Goal: Task Accomplishment & Management: Complete application form

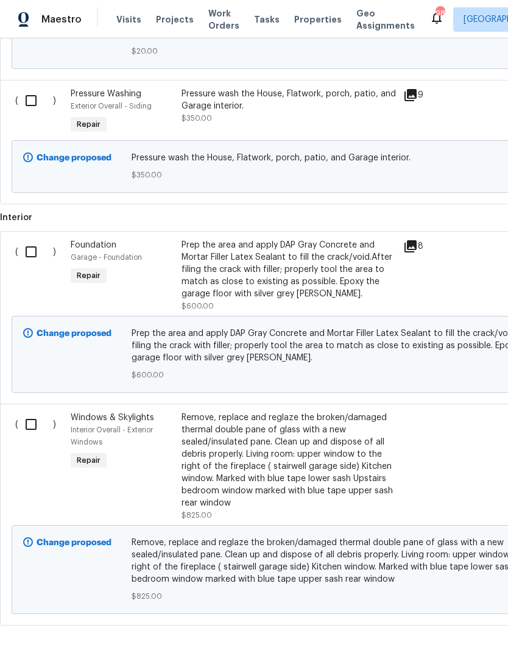
scroll to position [903, 0]
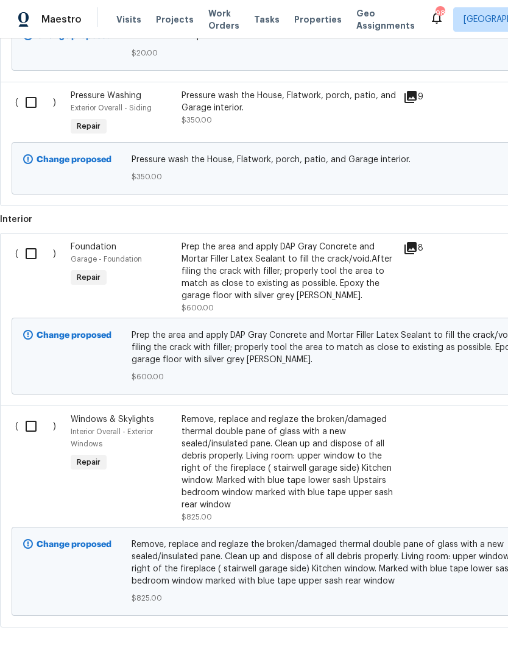
click at [18, 416] on input "checkbox" at bounding box center [35, 426] width 35 height 26
checkbox input "true"
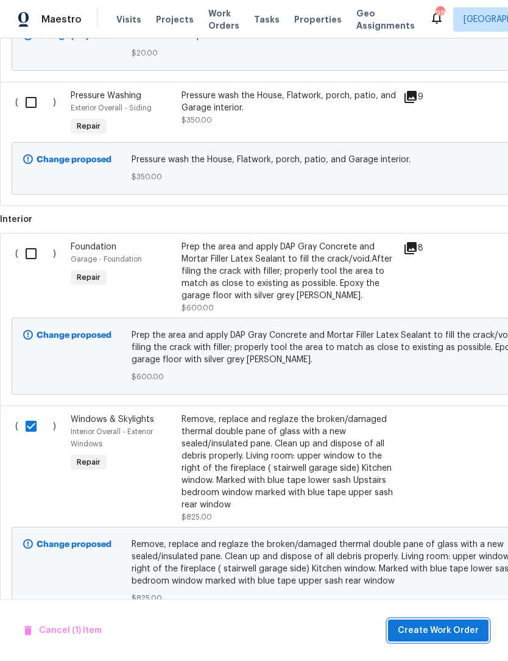
click at [454, 628] on span "Create Work Order" at bounding box center [438, 630] width 81 height 15
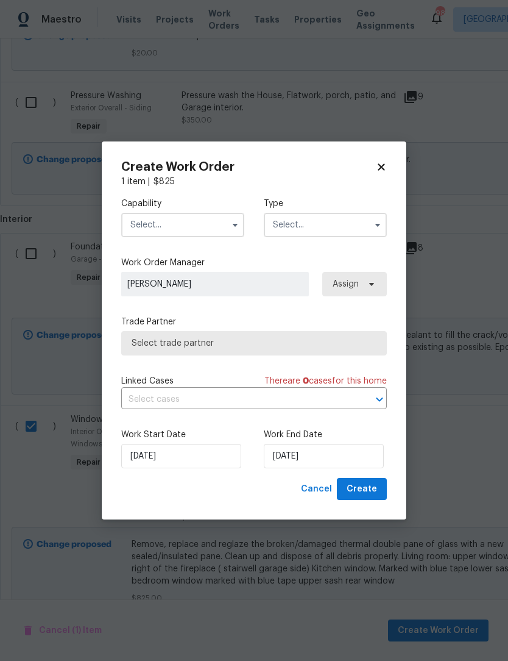
click at [236, 228] on icon "button" at bounding box center [235, 225] width 10 height 10
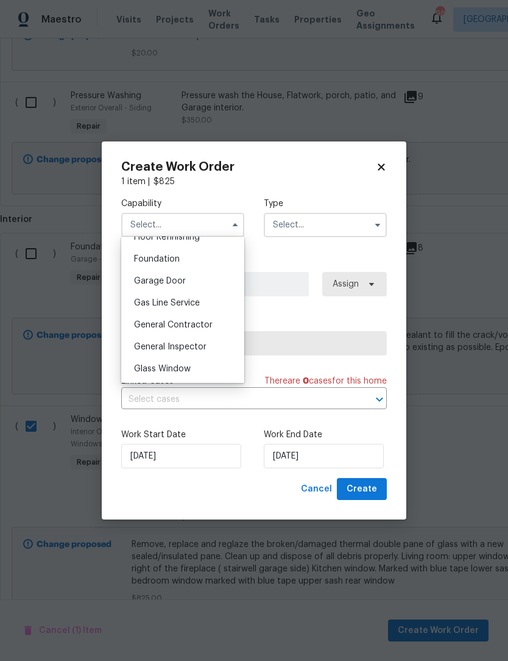
scroll to position [518, 0]
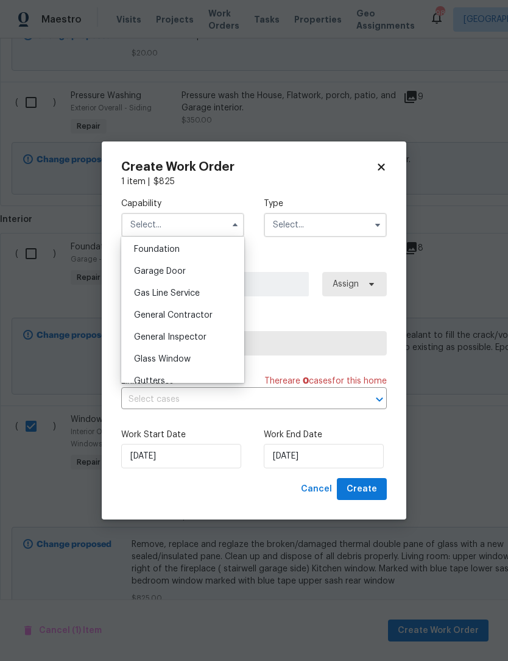
click at [196, 358] on div "Glass Window" at bounding box center [182, 359] width 117 height 22
type input "Glass Window"
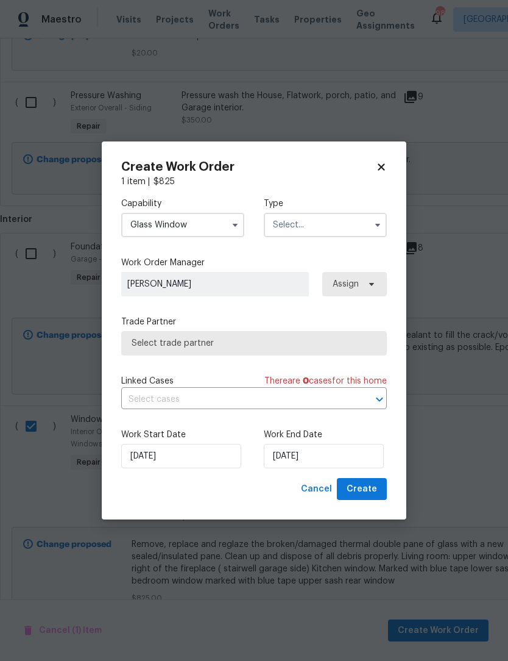
click at [376, 224] on icon "button" at bounding box center [377, 225] width 5 height 3
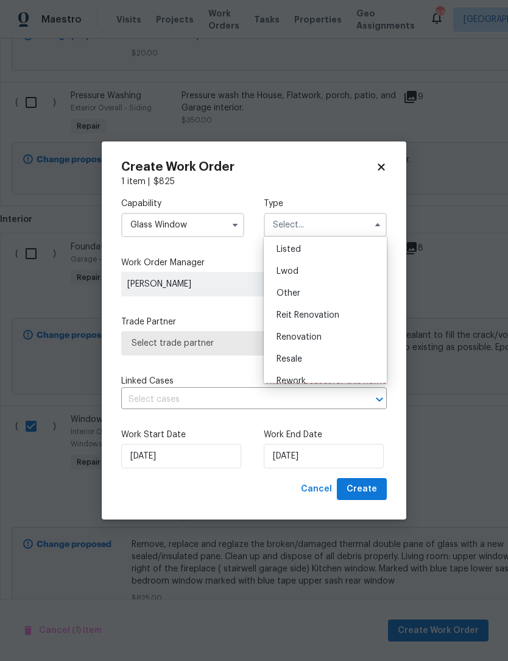
scroll to position [127, 0]
click at [323, 322] on div "Renovation" at bounding box center [325, 321] width 117 height 22
type input "Renovation"
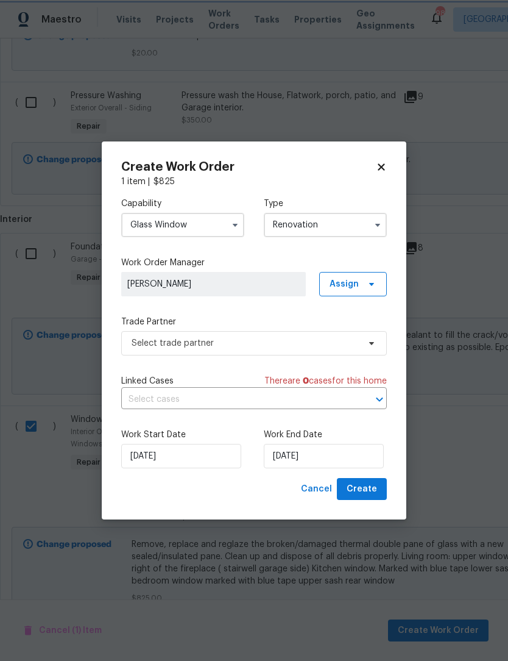
scroll to position [0, 0]
click at [322, 464] on input "[DATE]" at bounding box center [324, 456] width 120 height 24
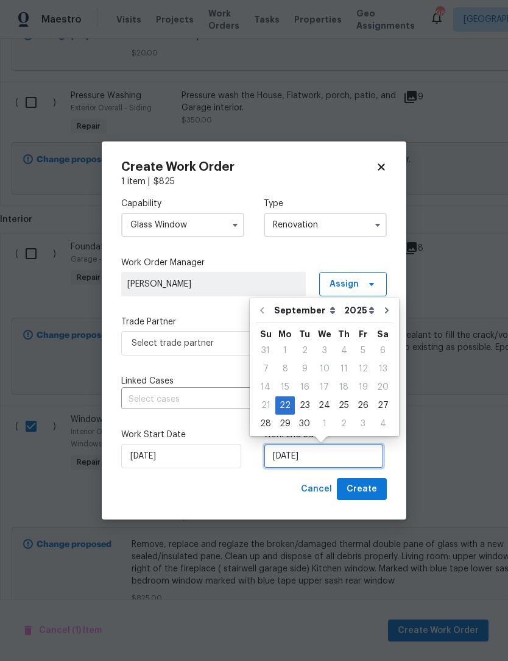
scroll to position [23, 0]
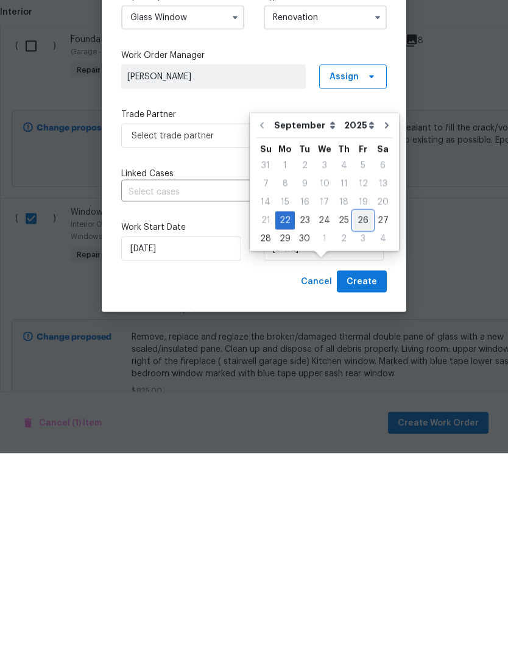
click at [361, 419] on div "26" at bounding box center [364, 427] width 20 height 17
type input "[DATE]"
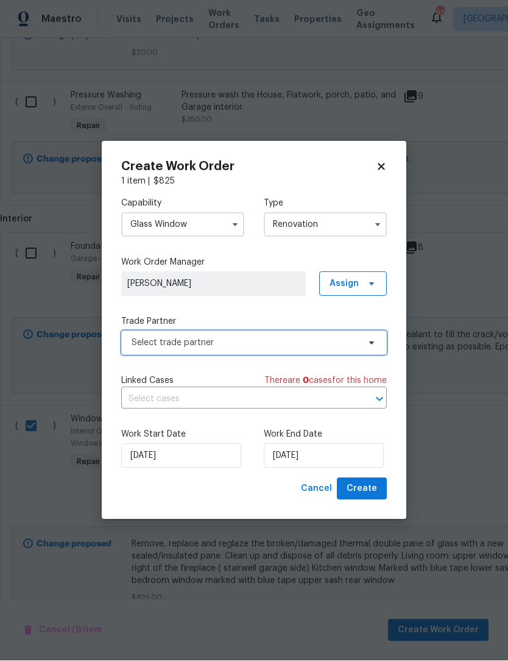
click at [374, 346] on icon at bounding box center [372, 343] width 10 height 10
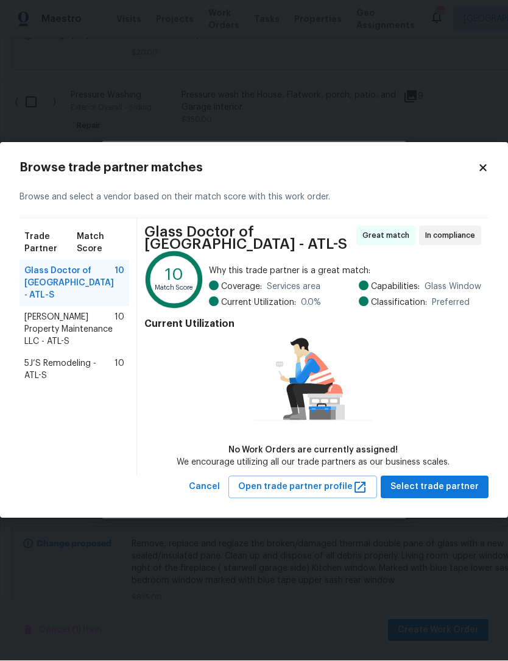
click at [96, 331] on span "Glen Property Maintenance LLC - ATL-S" at bounding box center [69, 329] width 90 height 37
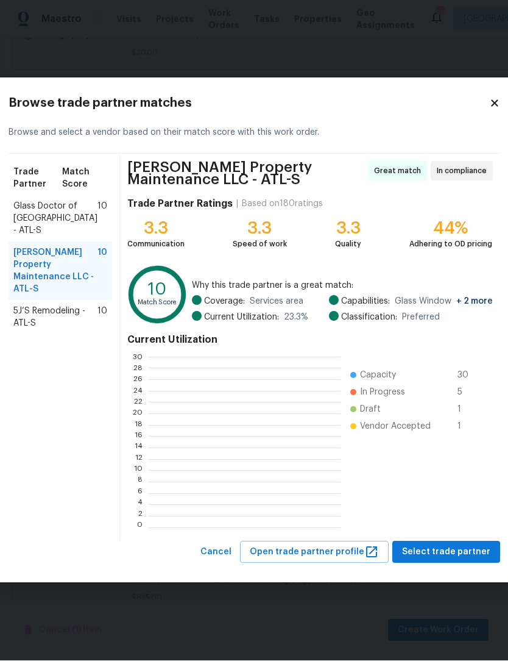
scroll to position [1, 1]
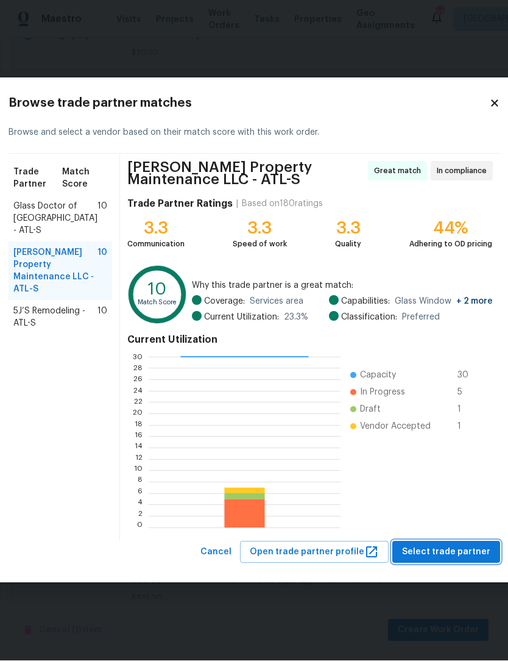
click at [446, 551] on span "Select trade partner" at bounding box center [446, 552] width 88 height 15
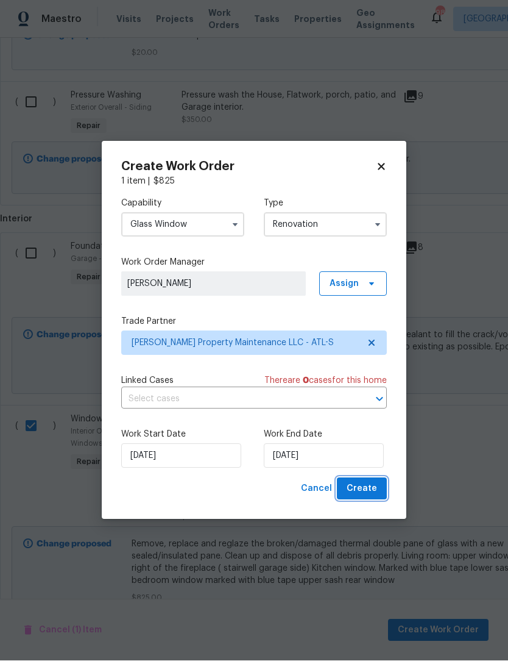
click at [374, 489] on span "Create" at bounding box center [362, 489] width 30 height 15
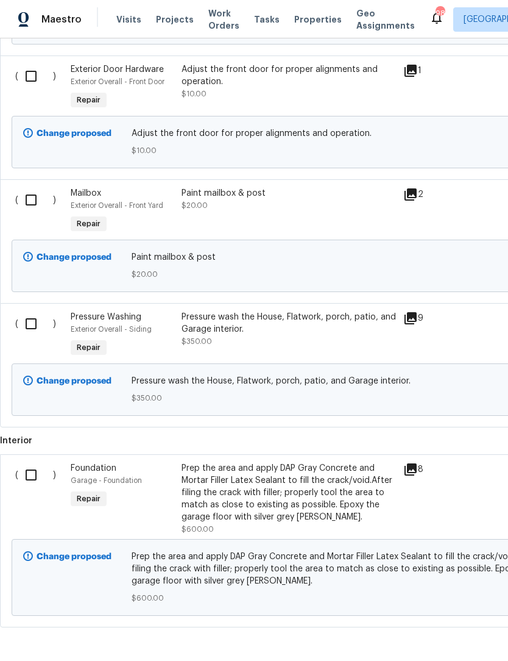
scroll to position [725, 0]
click at [33, 463] on input "checkbox" at bounding box center [35, 476] width 35 height 26
checkbox input "true"
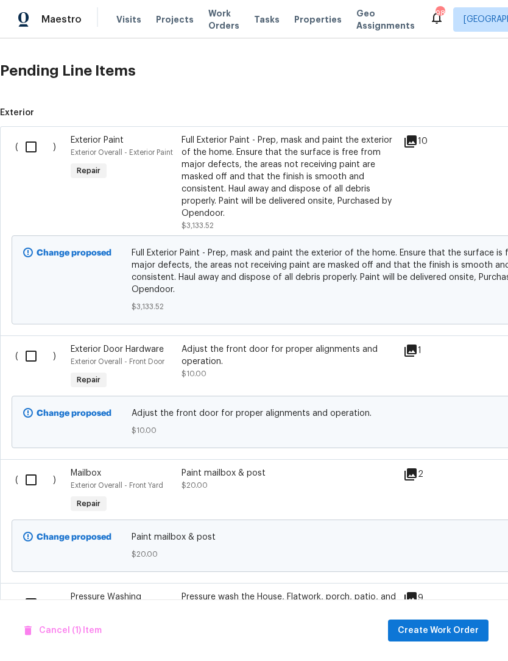
scroll to position [442, 0]
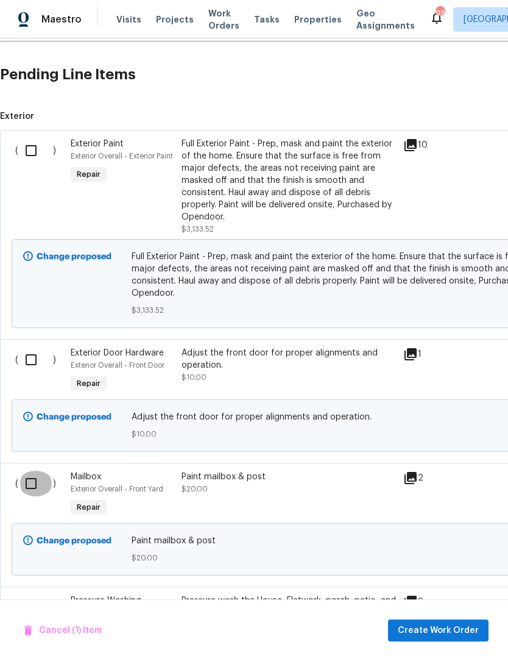
click at [33, 471] on input "checkbox" at bounding box center [35, 484] width 35 height 26
checkbox input "true"
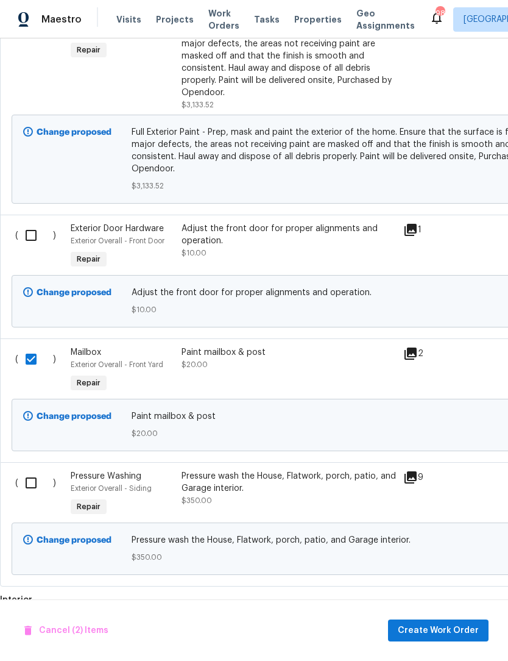
scroll to position [558, 0]
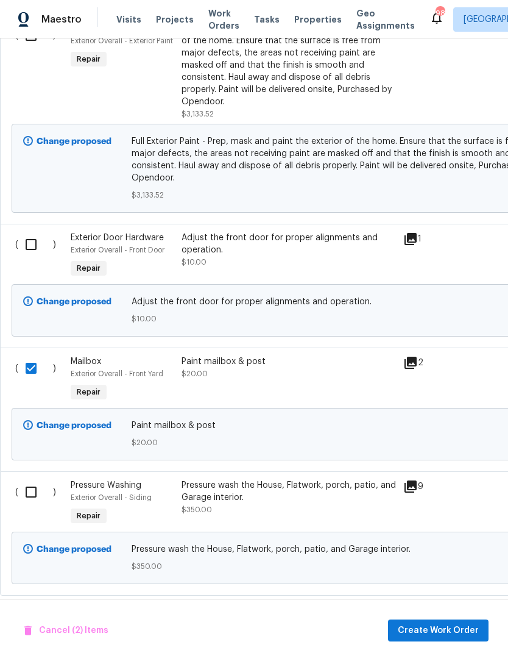
click at [32, 479] on input "checkbox" at bounding box center [35, 492] width 35 height 26
checkbox input "true"
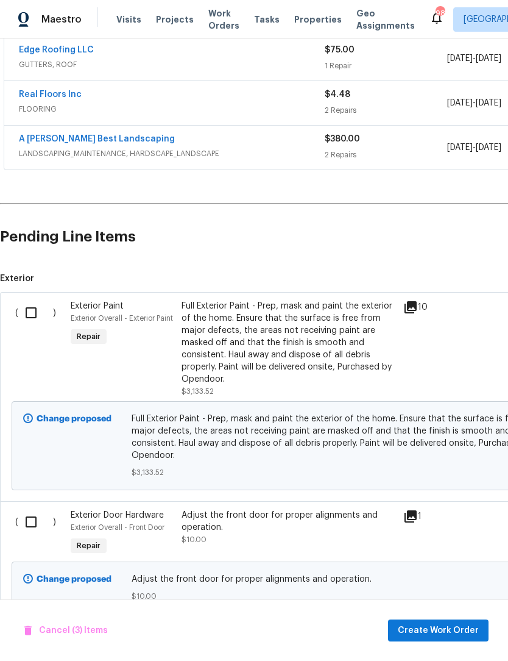
scroll to position [280, 0]
click at [40, 509] on input "checkbox" at bounding box center [35, 522] width 35 height 26
checkbox input "true"
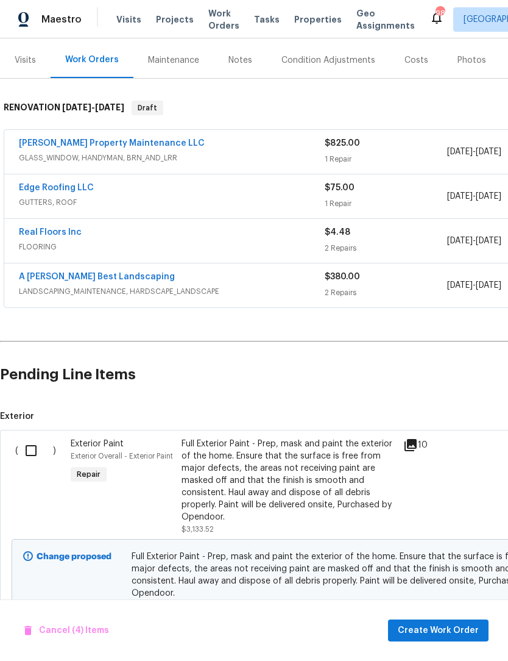
scroll to position [141, 0]
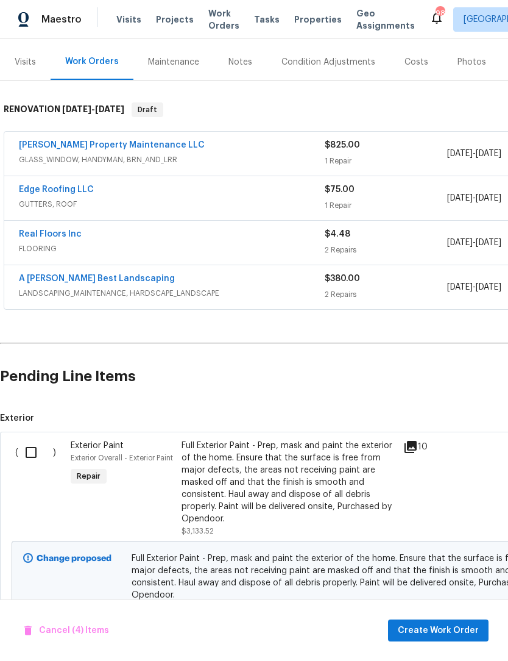
click at [32, 439] on input "checkbox" at bounding box center [35, 452] width 35 height 26
checkbox input "true"
click at [441, 630] on span "Create Work Order" at bounding box center [438, 630] width 81 height 15
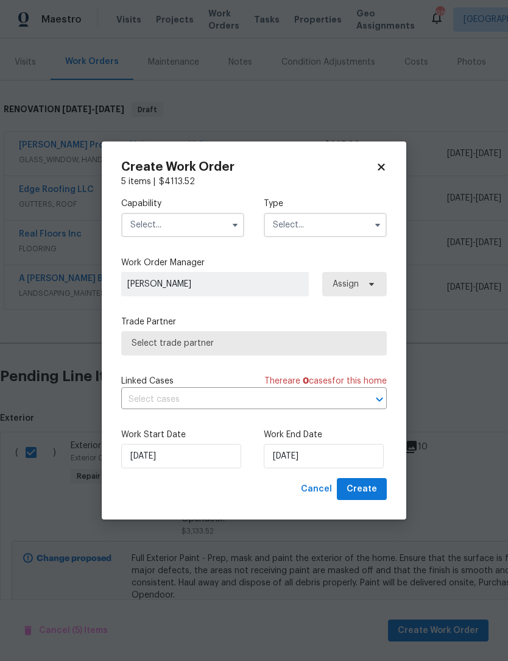
click at [232, 221] on icon "button" at bounding box center [235, 225] width 10 height 10
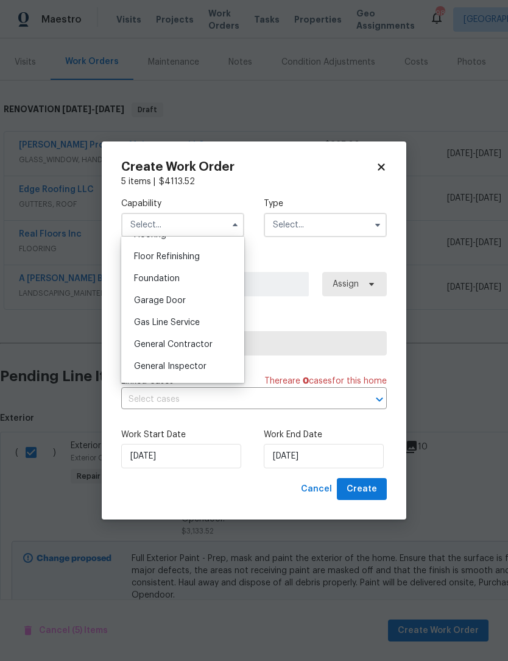
scroll to position [490, 0]
click at [200, 341] on span "General Contractor" at bounding box center [173, 343] width 79 height 9
type input "General Contractor"
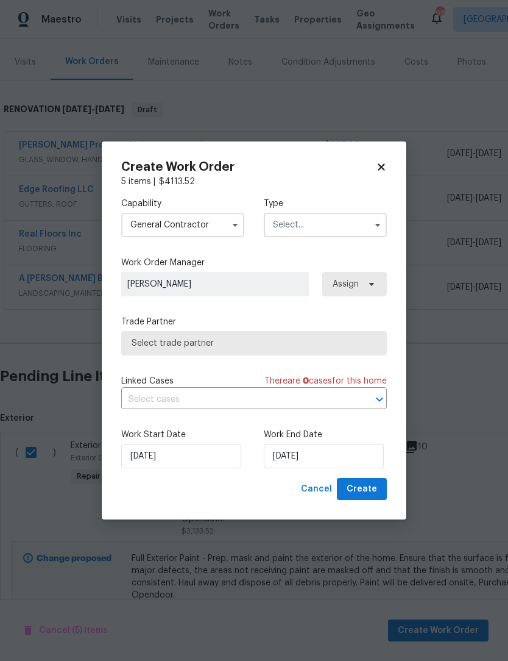
click at [378, 226] on icon "button" at bounding box center [377, 225] width 5 height 3
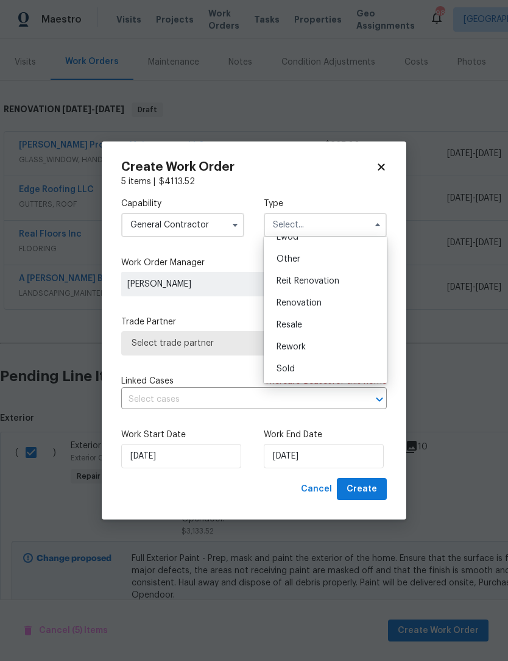
scroll to position [145, 0]
click at [327, 301] on div "Renovation" at bounding box center [325, 303] width 117 height 22
type input "Renovation"
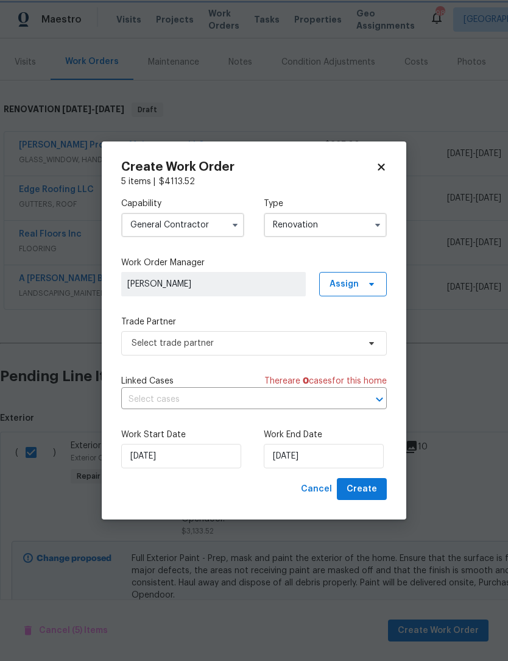
scroll to position [0, 0]
click at [332, 459] on input "[DATE]" at bounding box center [324, 456] width 120 height 24
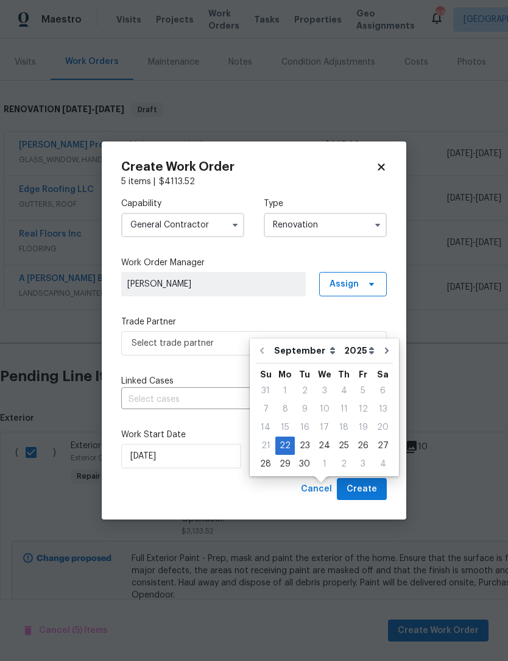
scroll to position [41, 0]
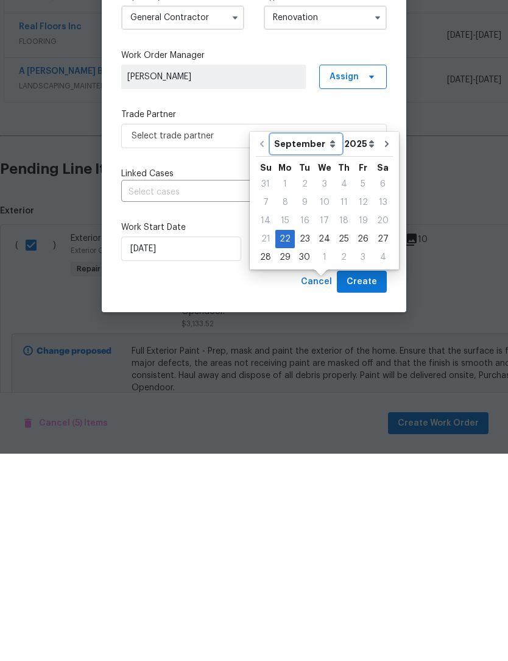
click at [328, 342] on select "September October November December" at bounding box center [306, 351] width 70 height 18
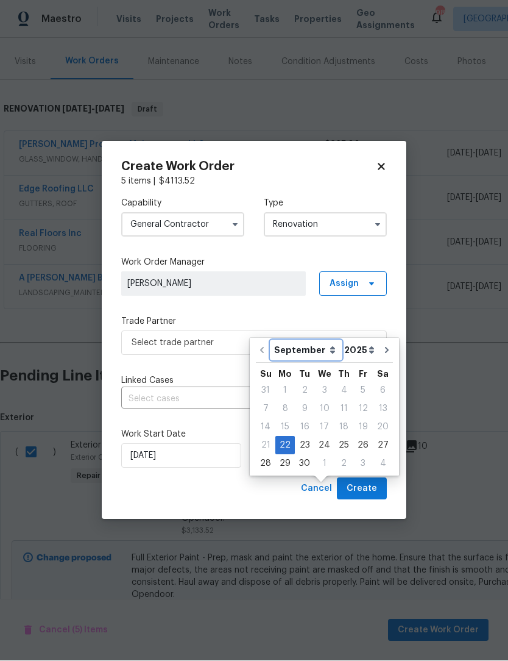
select select "9"
type input "10/22/2025"
select select "9"
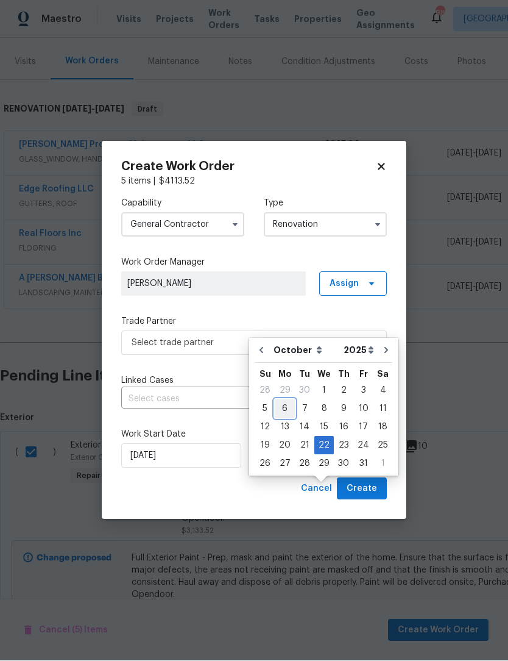
click at [287, 400] on div "6" at bounding box center [285, 408] width 20 height 17
type input "[DATE]"
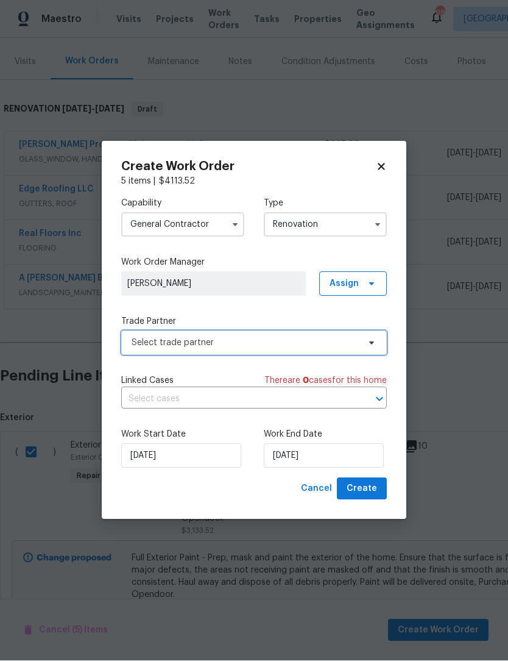
click at [377, 336] on span "Select trade partner" at bounding box center [254, 343] width 266 height 24
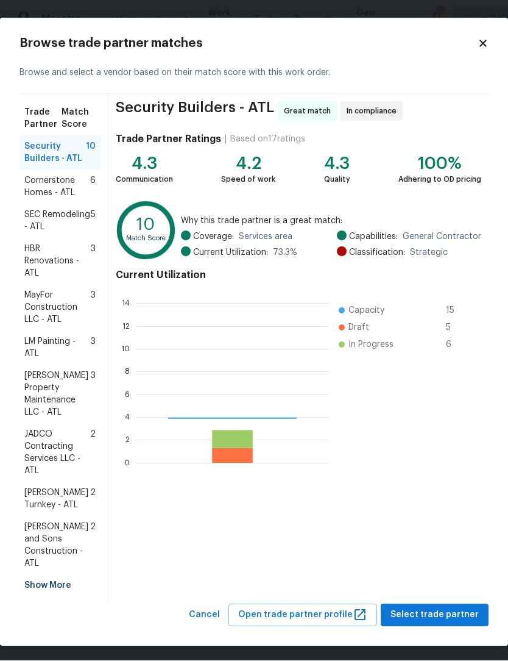
scroll to position [171, 193]
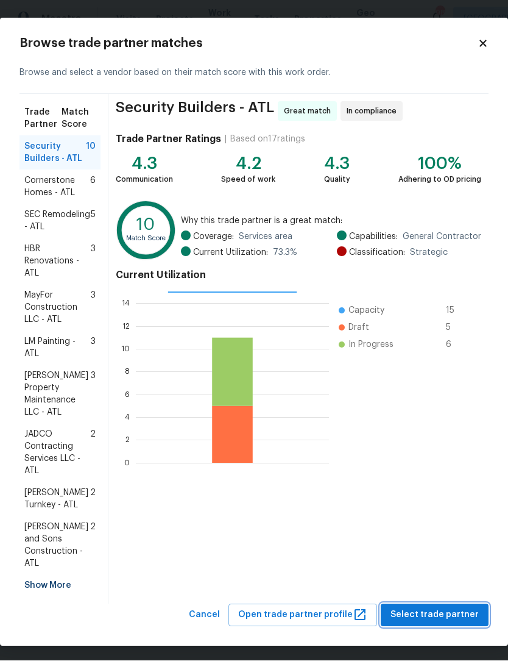
click at [458, 608] on span "Select trade partner" at bounding box center [435, 615] width 88 height 15
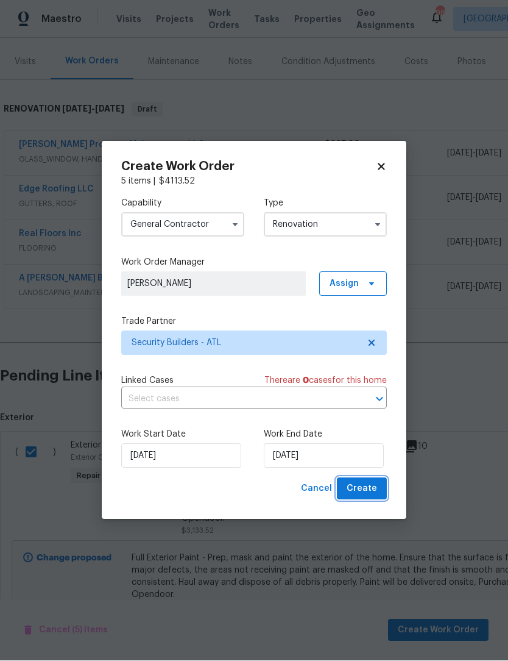
click at [378, 485] on button "Create" at bounding box center [362, 489] width 50 height 23
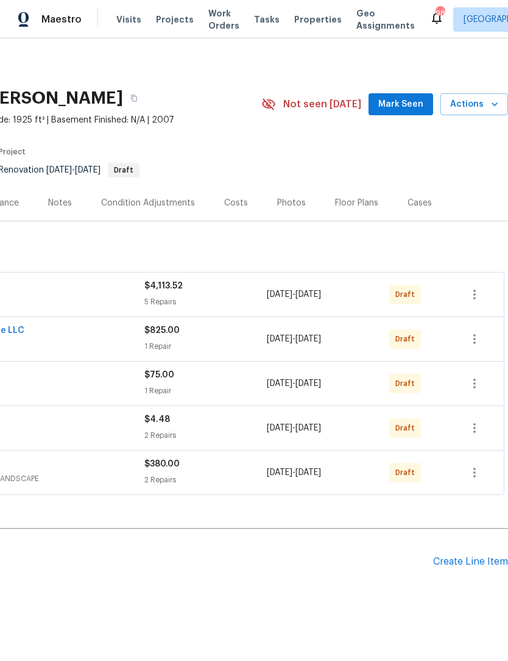
scroll to position [0, 180]
click at [475, 378] on icon "button" at bounding box center [475, 383] width 2 height 10
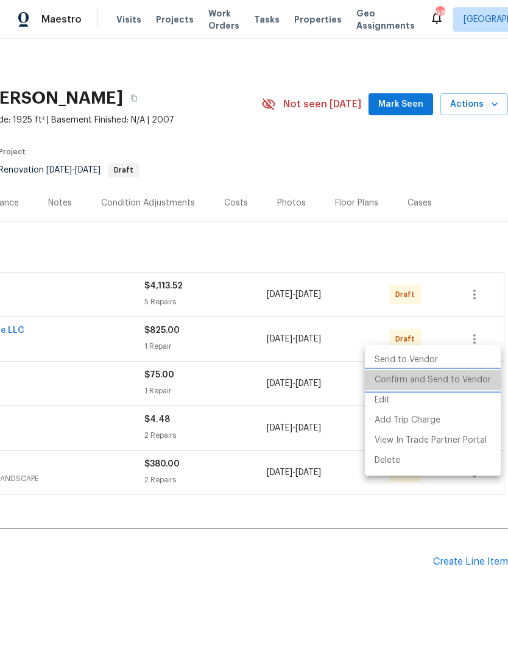
click at [459, 382] on li "Confirm and Send to Vendor" at bounding box center [433, 380] width 136 height 20
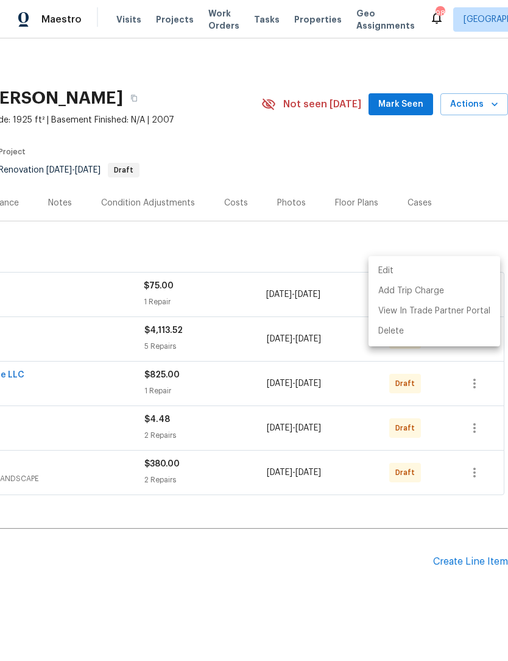
click at [336, 563] on div at bounding box center [254, 330] width 508 height 661
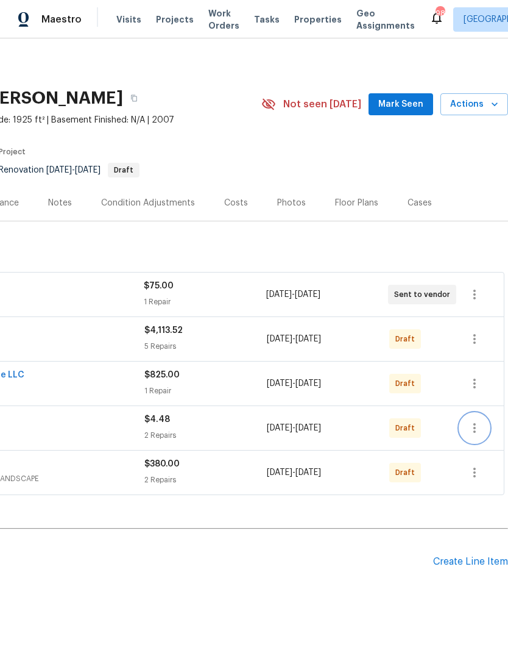
click at [479, 421] on icon "button" at bounding box center [474, 428] width 15 height 15
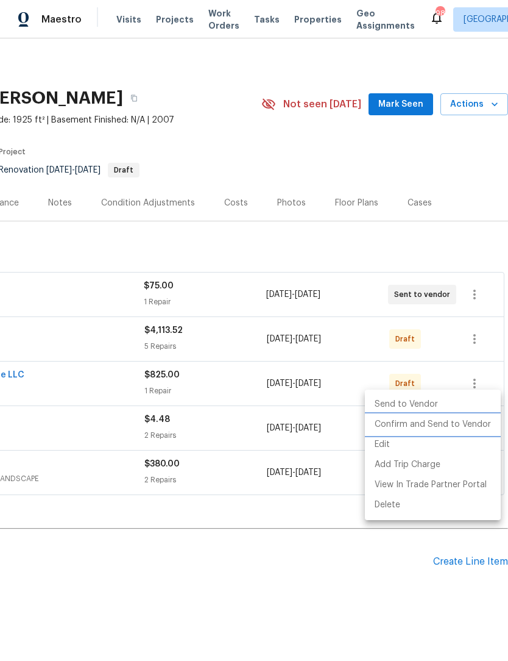
click at [452, 424] on li "Confirm and Send to Vendor" at bounding box center [433, 424] width 136 height 20
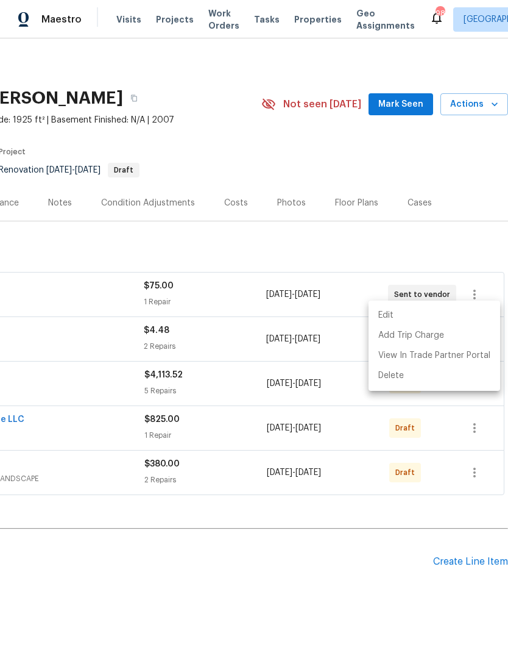
click at [343, 573] on div at bounding box center [254, 330] width 508 height 661
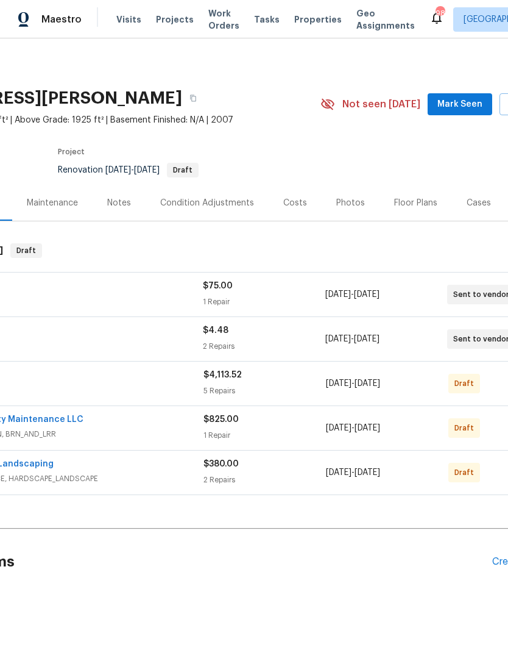
scroll to position [0, 119]
click at [480, 97] on span "Mark Seen" at bounding box center [461, 104] width 45 height 15
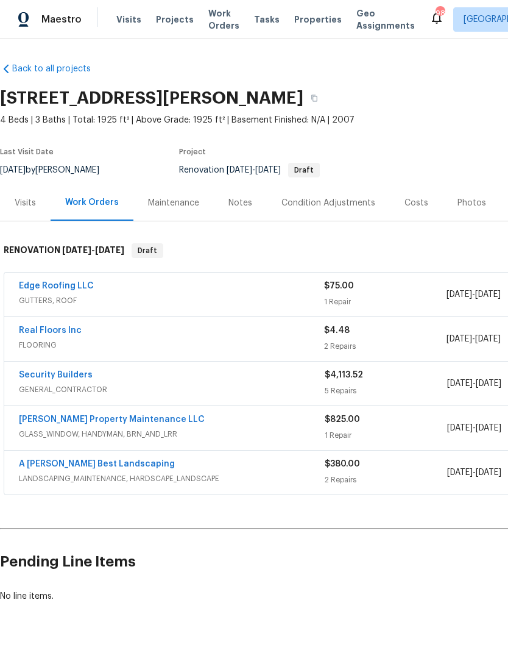
scroll to position [0, 0]
click at [55, 378] on link "Security Builders" at bounding box center [56, 375] width 74 height 9
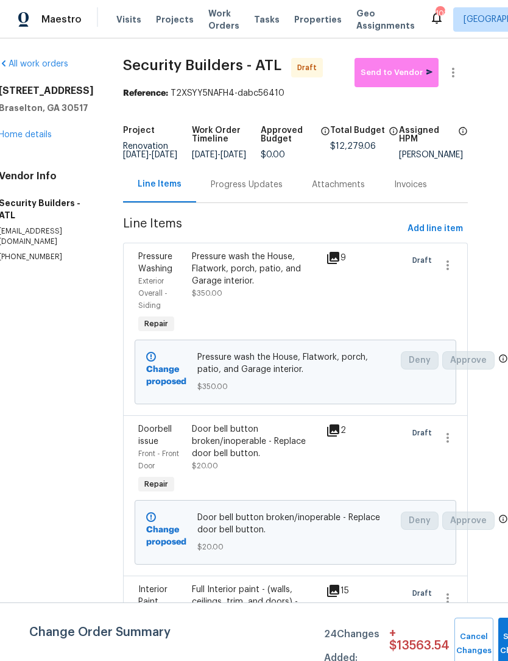
scroll to position [0, 21]
click at [440, 236] on span "Add line item" at bounding box center [435, 228] width 55 height 15
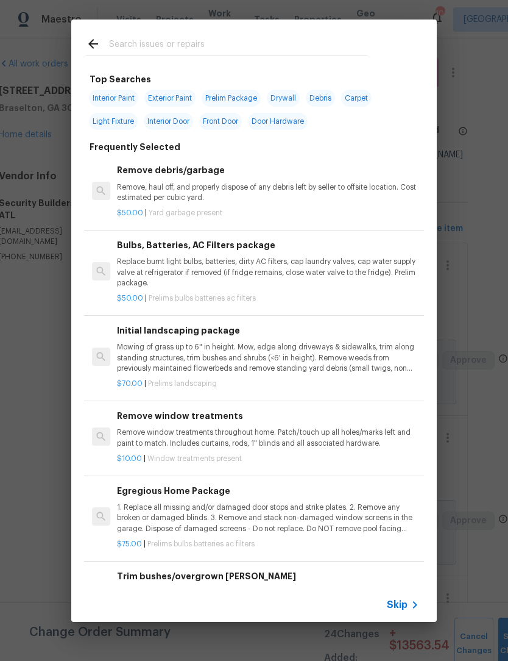
click at [196, 49] on input "text" at bounding box center [238, 46] width 258 height 18
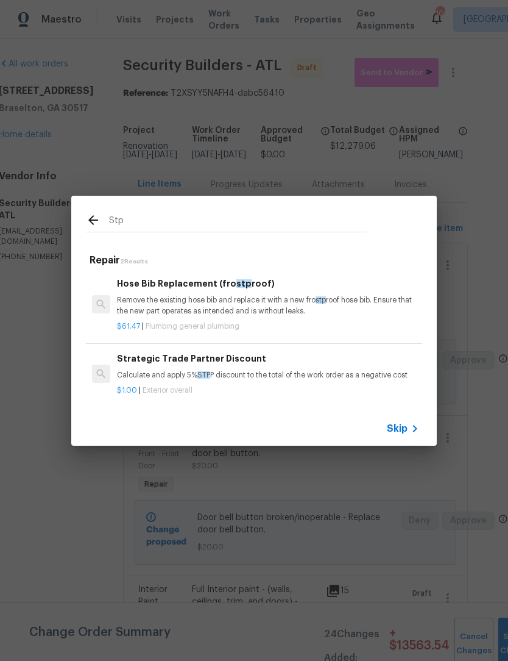
type input "Stpp"
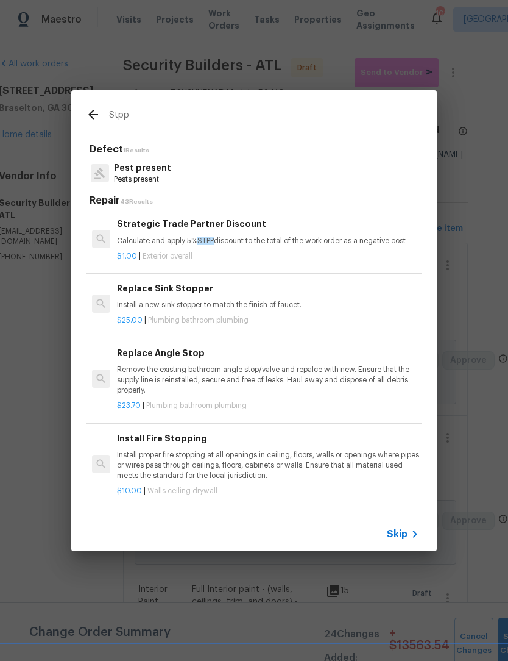
click at [174, 236] on p "Calculate and apply 5% STPP discount to the total of the work order as a negati…" at bounding box center [268, 241] width 302 height 10
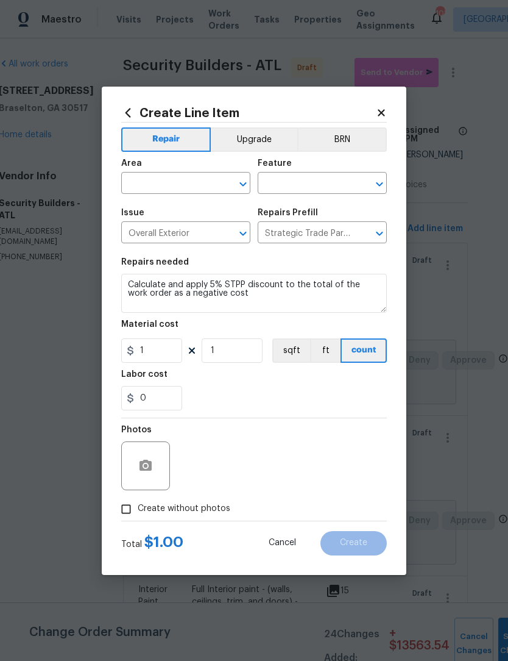
click at [240, 182] on icon "Open" at bounding box center [243, 184] width 7 height 4
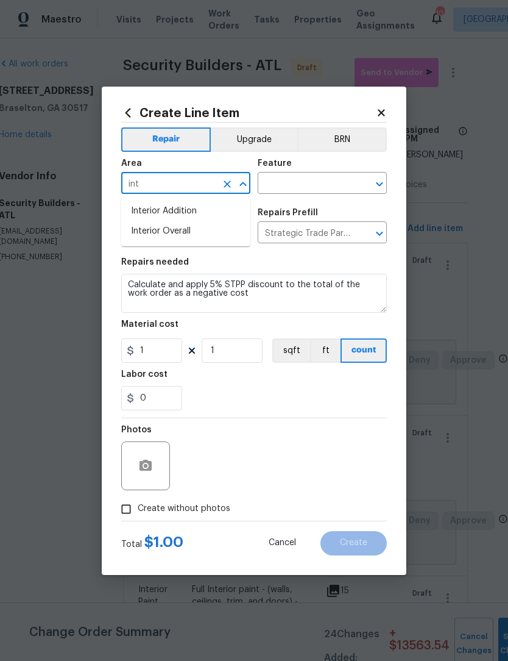
click at [190, 227] on li "Interior Overall" at bounding box center [185, 231] width 129 height 20
type input "Interior Overall"
click at [300, 175] on input "text" at bounding box center [305, 184] width 95 height 19
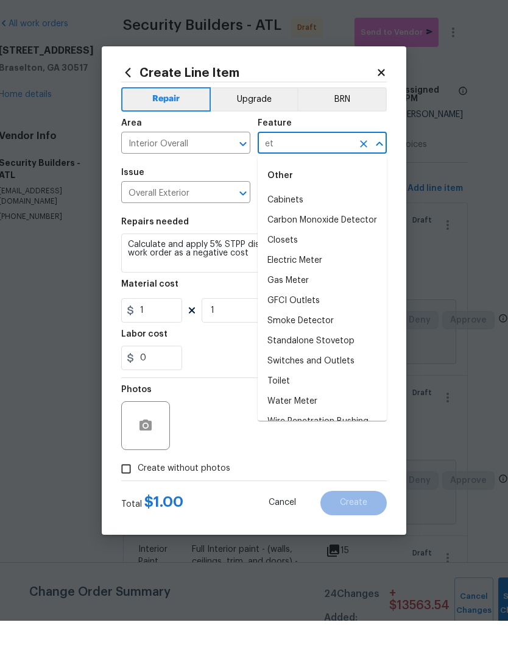
type input "e"
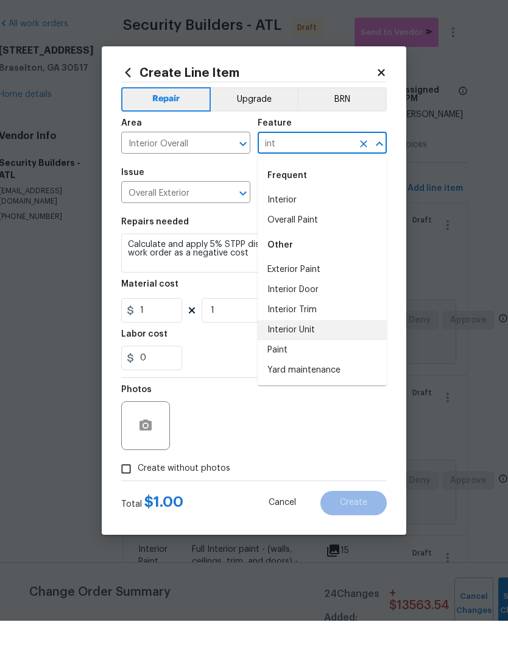
click at [323, 360] on li "Interior Unit" at bounding box center [322, 370] width 129 height 20
type input "Interior Unit"
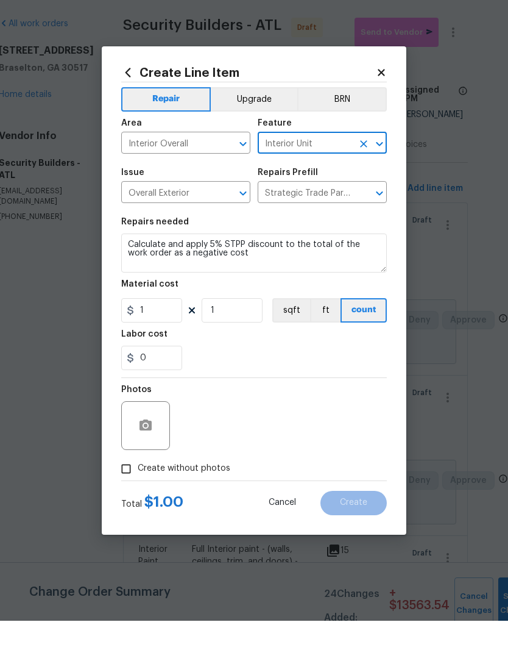
click at [243, 177] on icon "Open" at bounding box center [243, 184] width 15 height 15
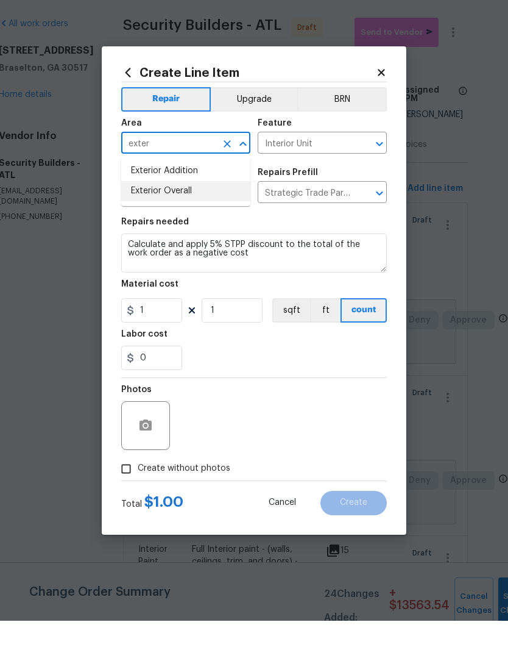
click at [194, 221] on li "Exterior Overall" at bounding box center [185, 231] width 129 height 20
type input "Exterior Overall"
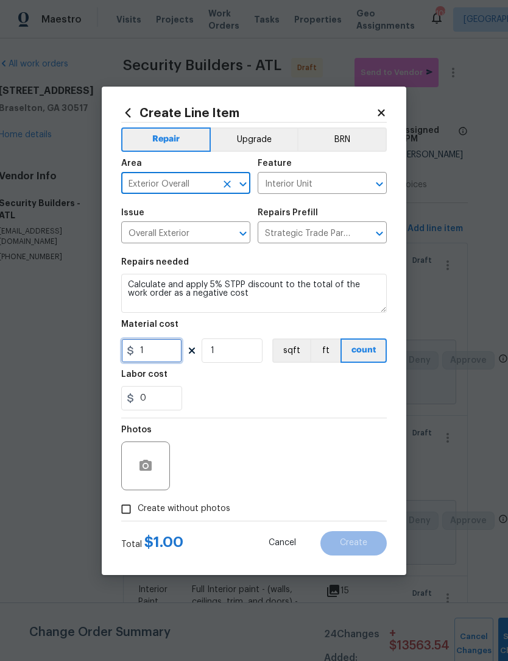
click at [140, 350] on input "1" at bounding box center [151, 350] width 61 height 24
type input "-1"
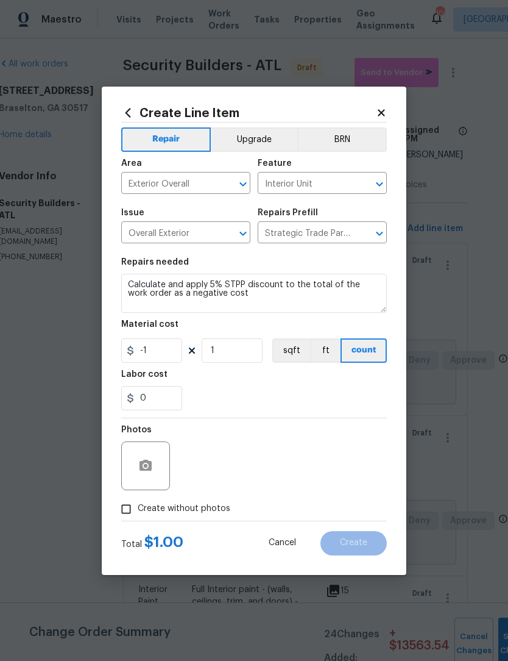
click at [124, 515] on input "Create without photos" at bounding box center [126, 508] width 23 height 23
checkbox input "true"
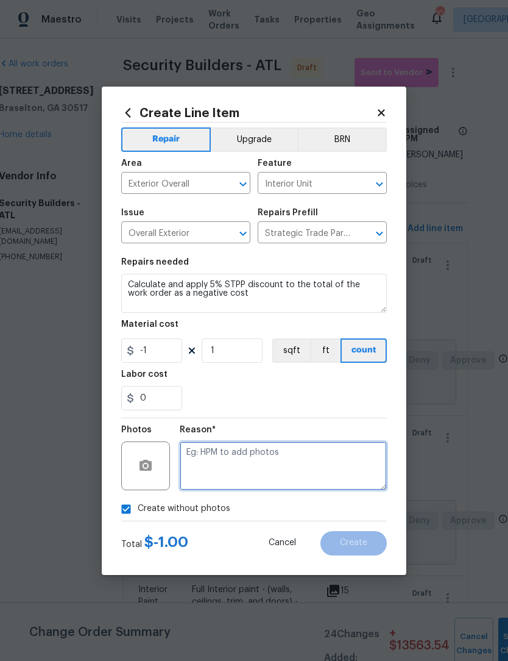
click at [322, 449] on textarea at bounding box center [283, 465] width 207 height 49
type textarea "."
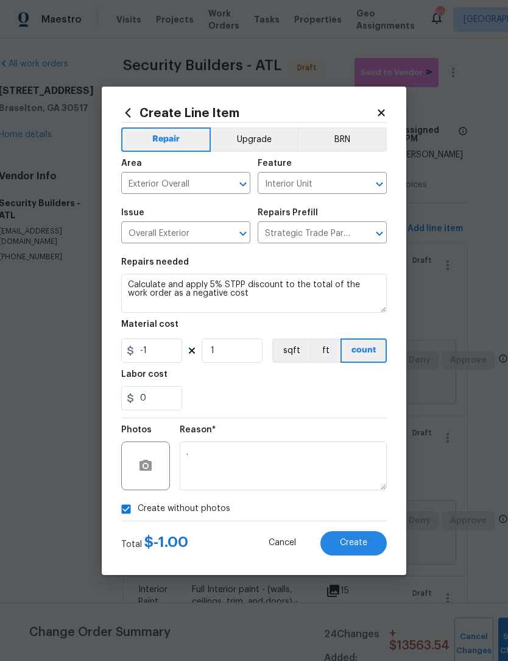
click at [361, 547] on span "Create" at bounding box center [353, 542] width 27 height 9
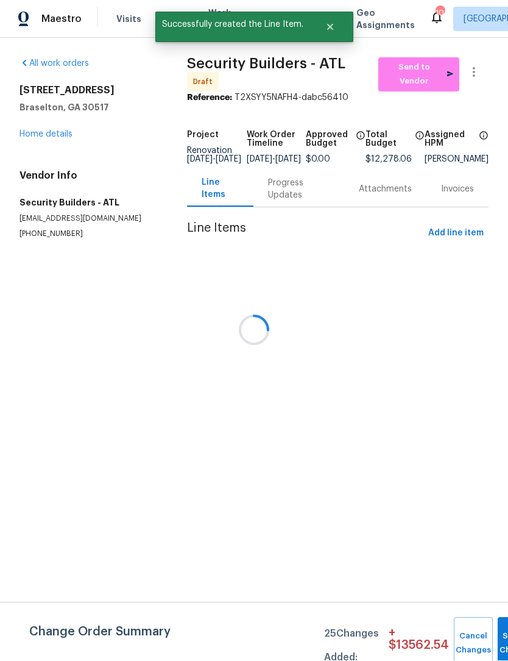
scroll to position [1, 0]
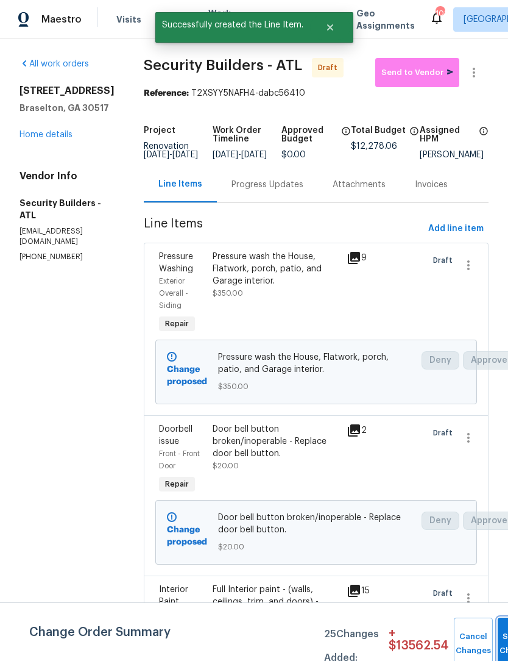
click at [501, 641] on button "Submit Changes" at bounding box center [517, 643] width 39 height 52
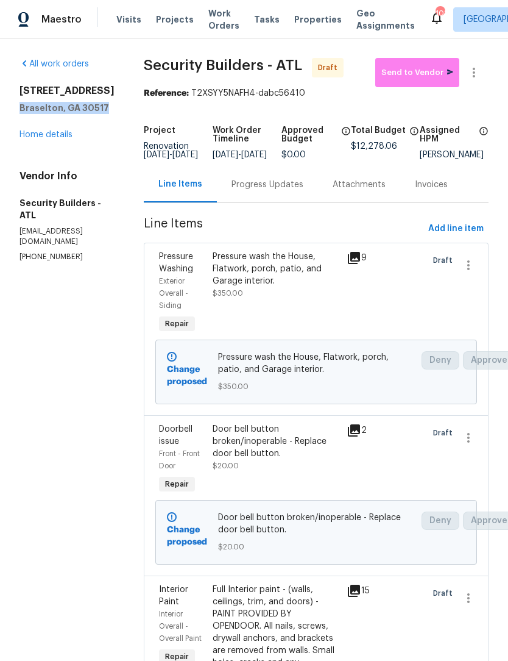
scroll to position [0, 0]
click at [66, 130] on link "Home details" at bounding box center [46, 134] width 53 height 9
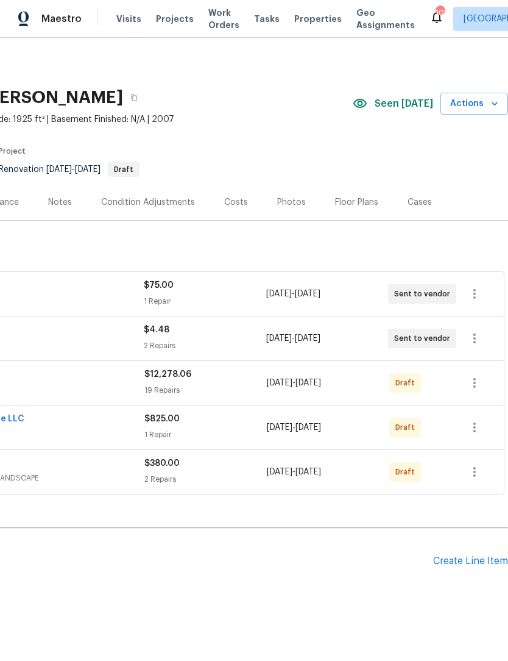
scroll to position [0, 180]
click at [476, 376] on icon "button" at bounding box center [474, 383] width 15 height 15
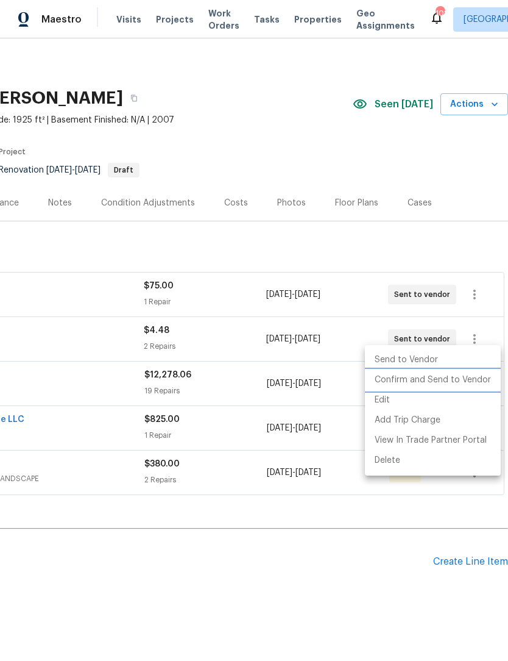
click at [459, 378] on li "Confirm and Send to Vendor" at bounding box center [433, 380] width 136 height 20
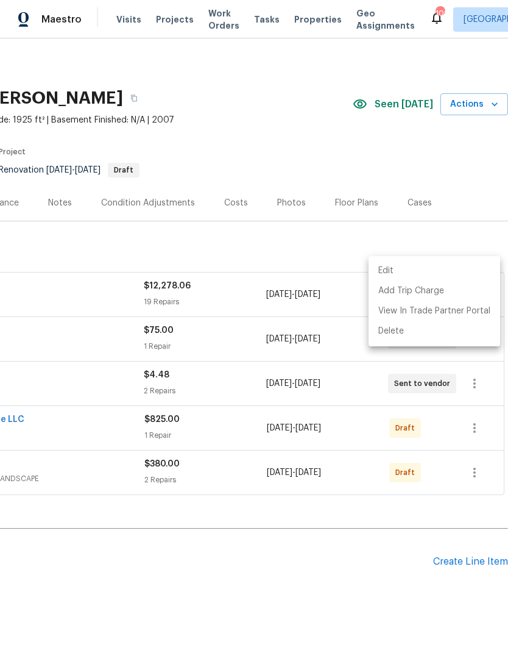
click at [369, 491] on div at bounding box center [254, 330] width 508 height 661
